Goal: Transaction & Acquisition: Purchase product/service

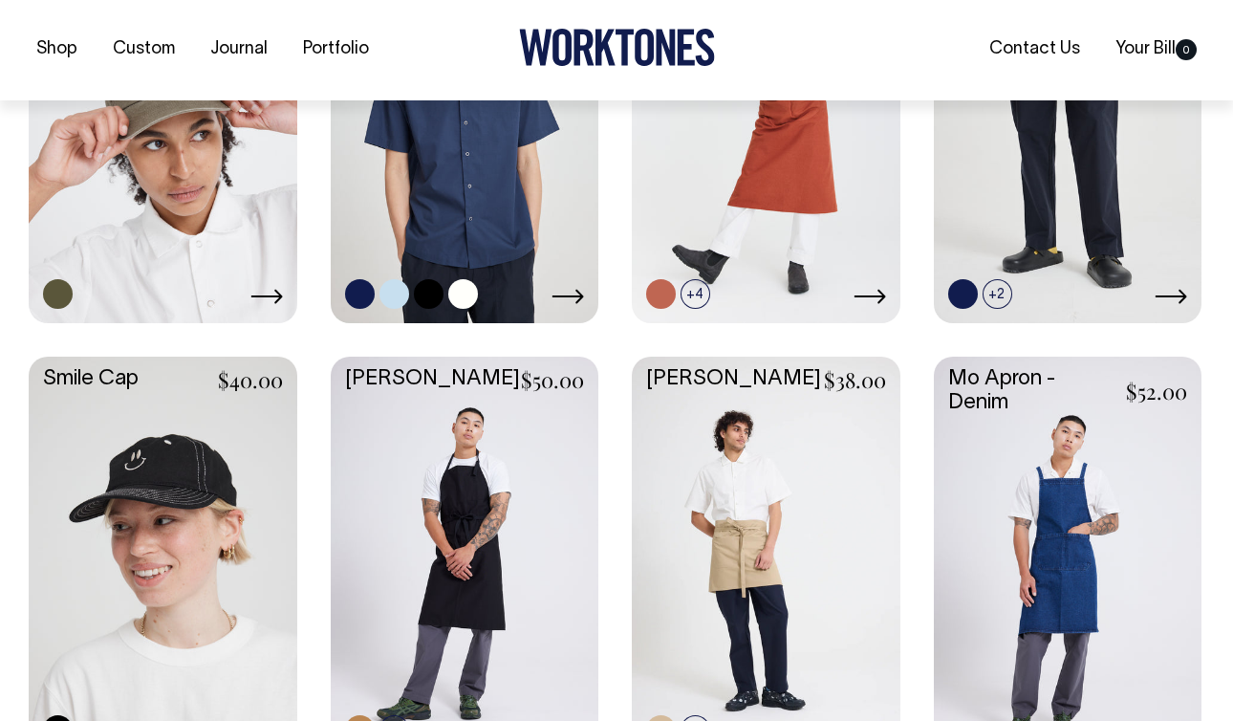
click at [490, 186] on link at bounding box center [465, 121] width 269 height 399
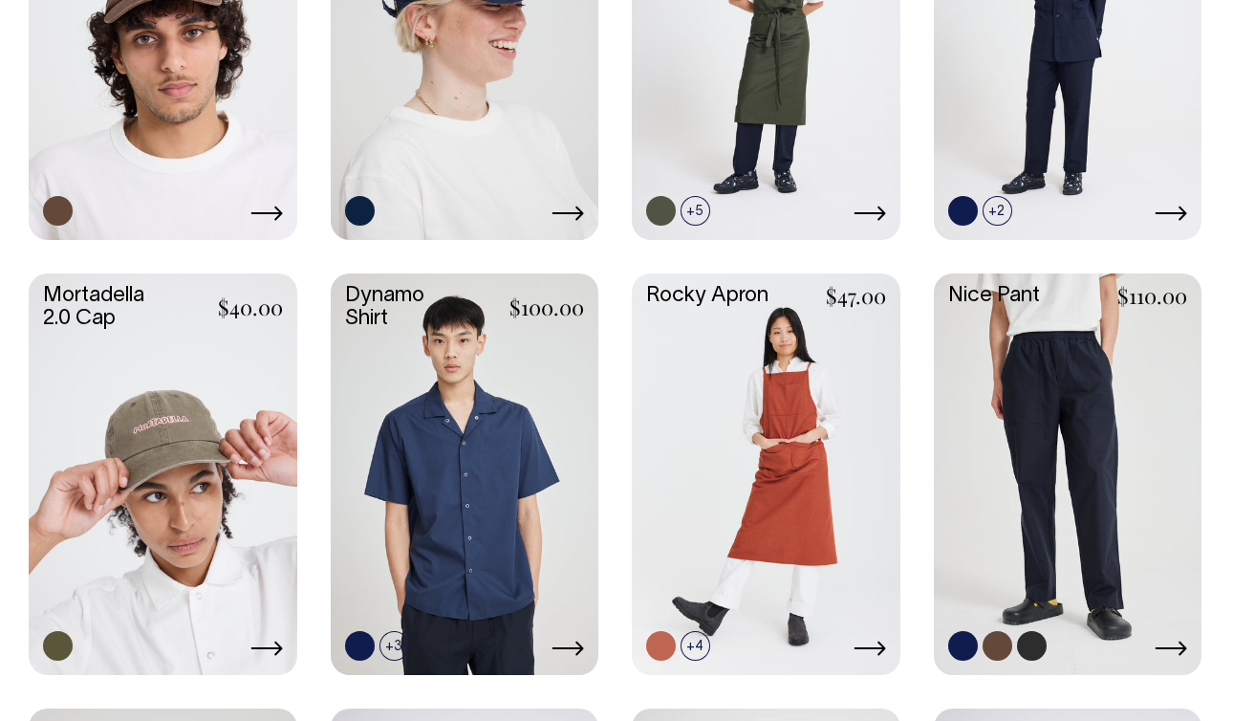
click at [1011, 393] on link at bounding box center [1068, 472] width 269 height 399
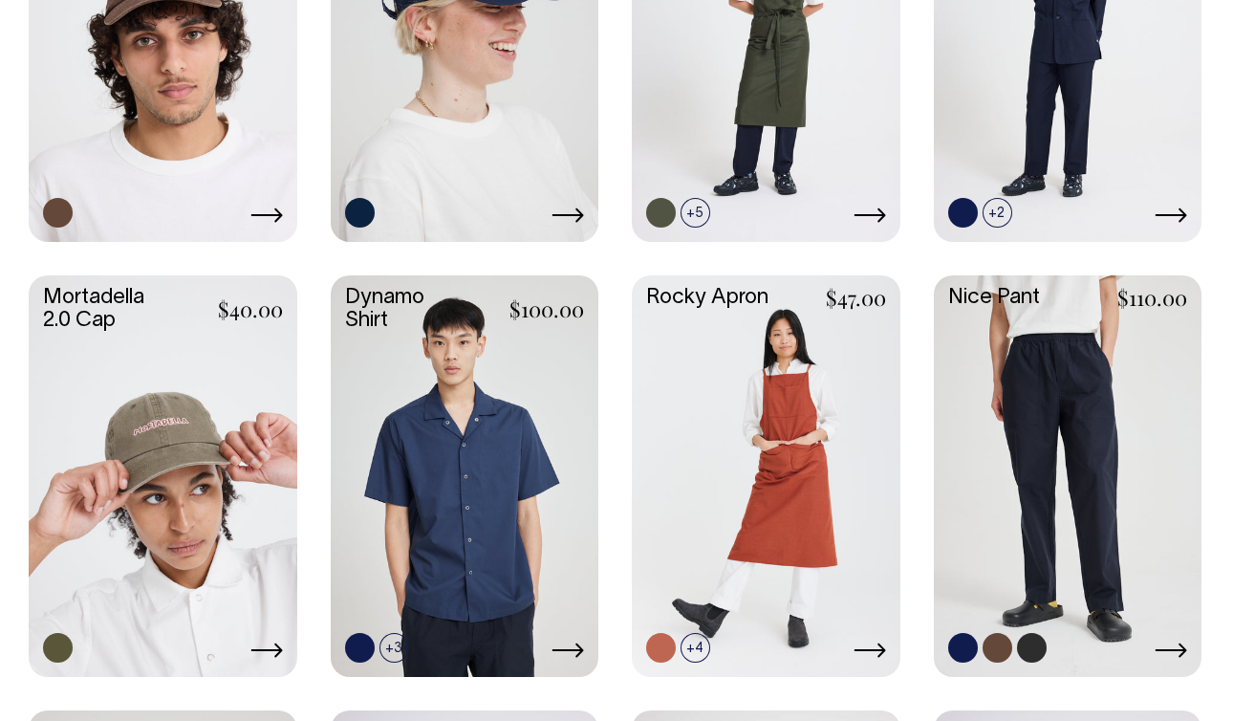
scroll to position [1156, 0]
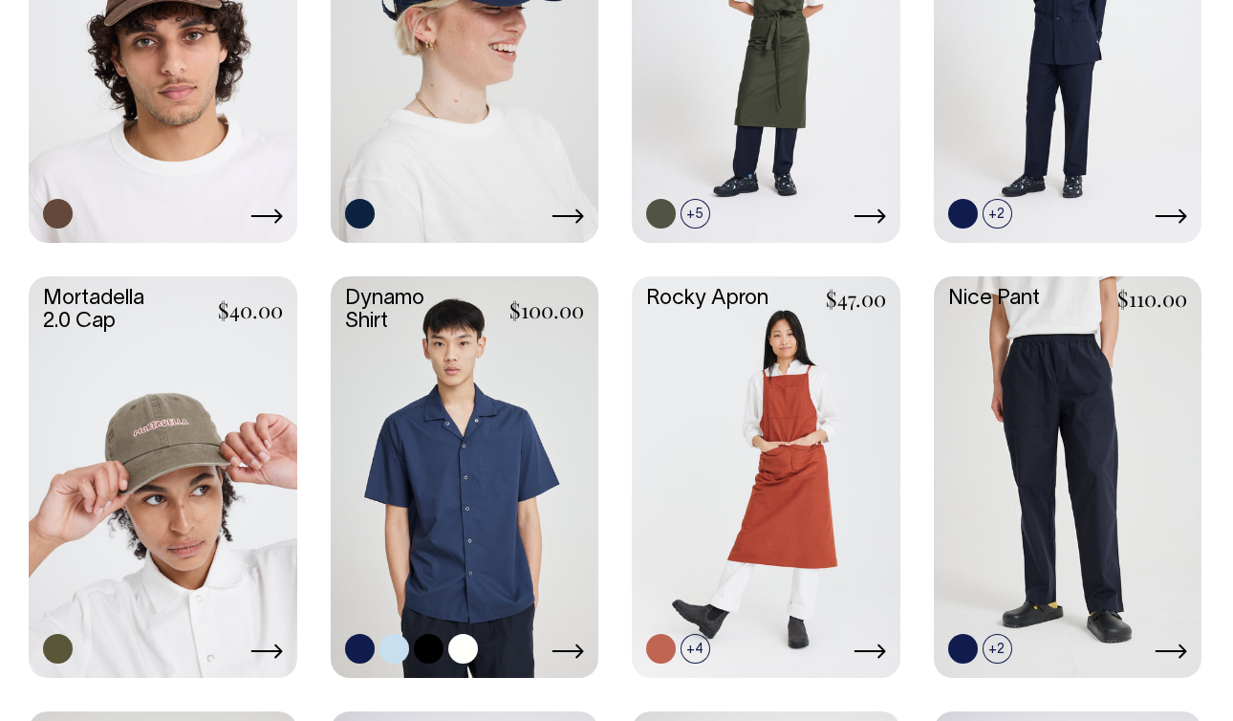
click at [466, 526] on link at bounding box center [465, 475] width 269 height 399
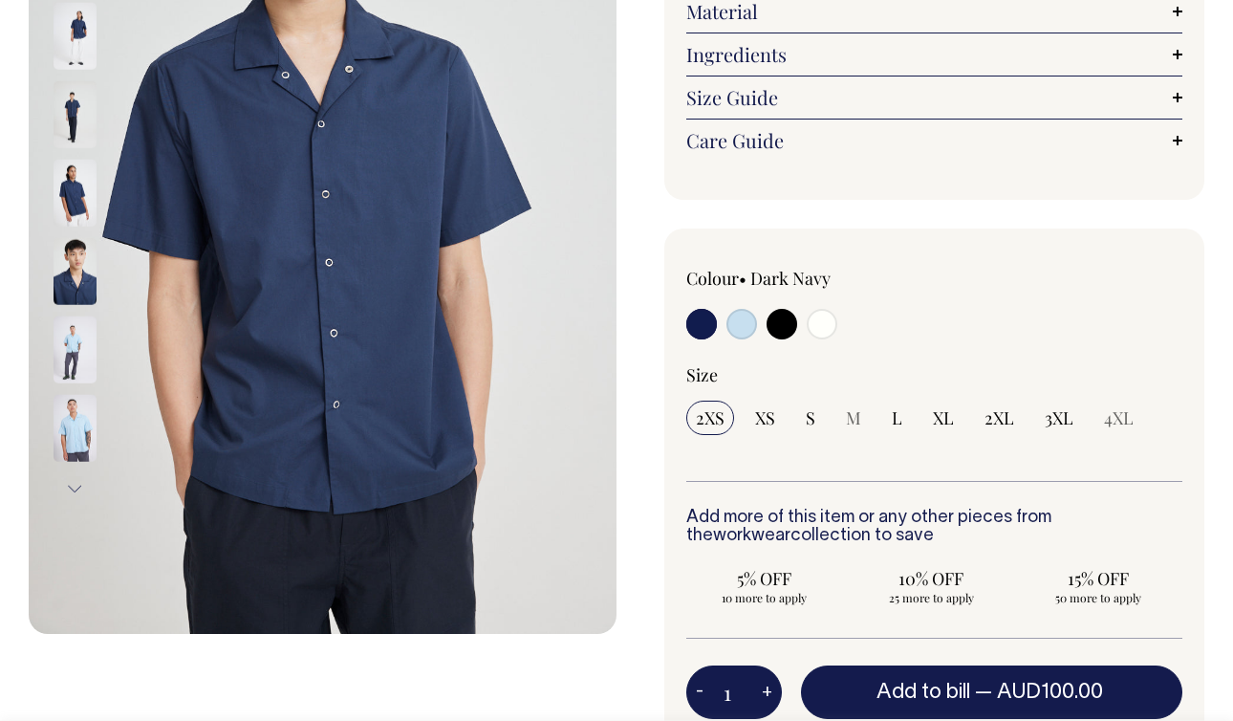
scroll to position [349, 0]
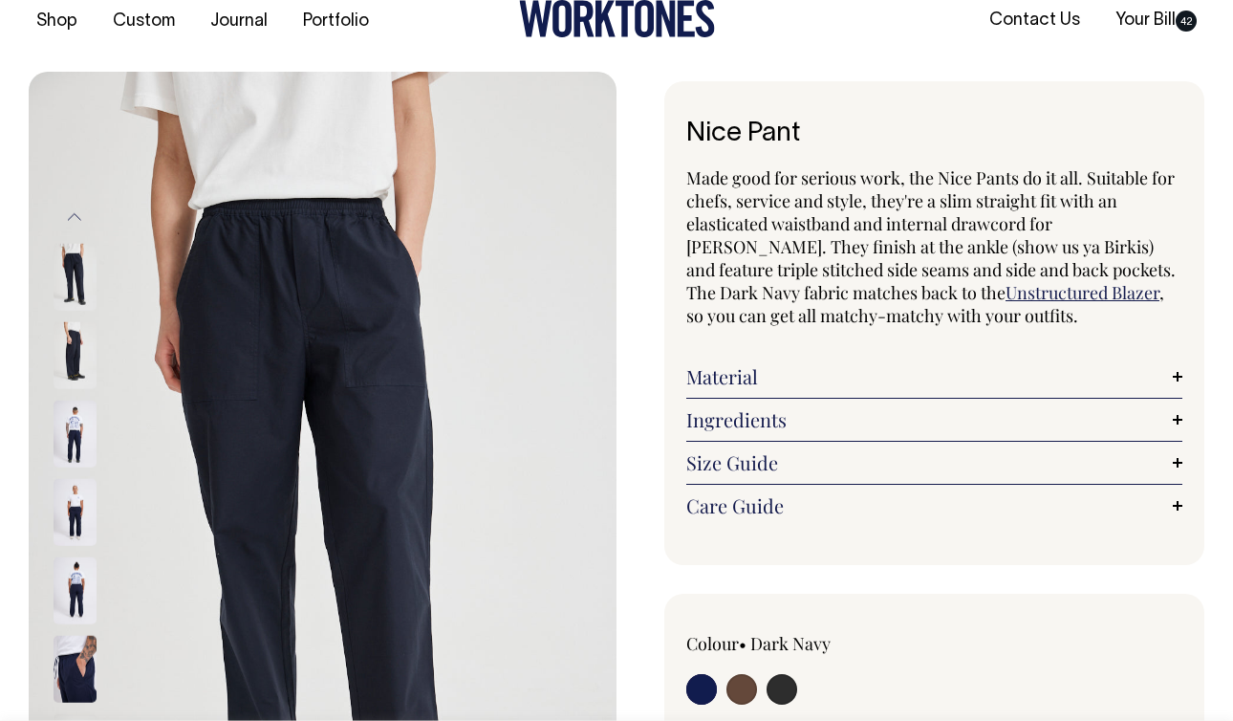
scroll to position [28, 0]
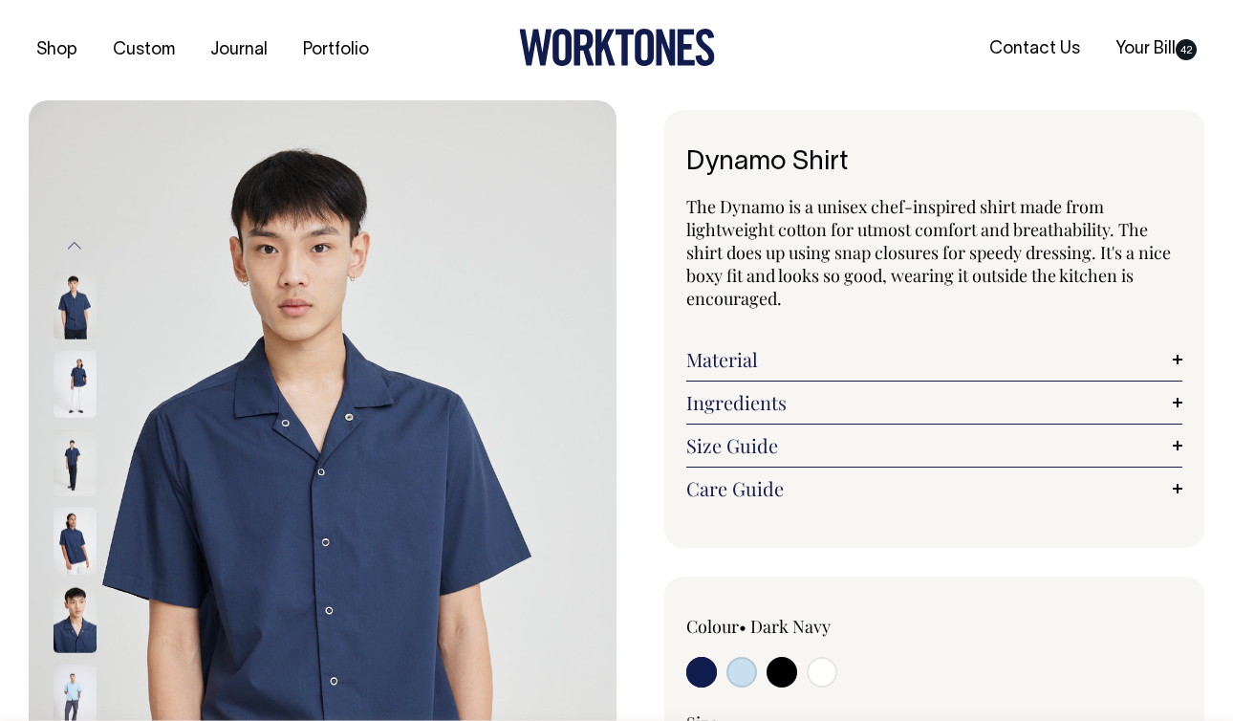
click at [748, 668] on input "radio" at bounding box center [742, 672] width 31 height 31
radio input "true"
select select "True Blue"
